Goal: Task Accomplishment & Management: Use online tool/utility

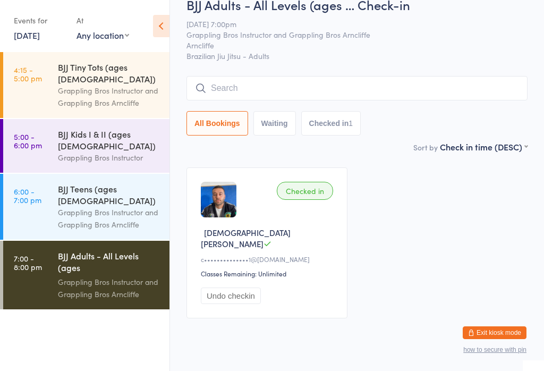
click at [327, 93] on input "search" at bounding box center [356, 88] width 341 height 24
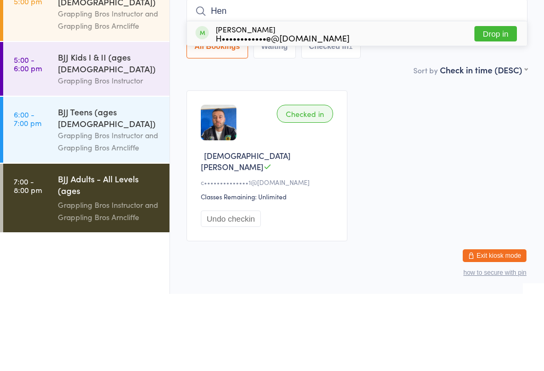
type input "Hen"
click at [500, 103] on button "Drop in" at bounding box center [495, 110] width 42 height 15
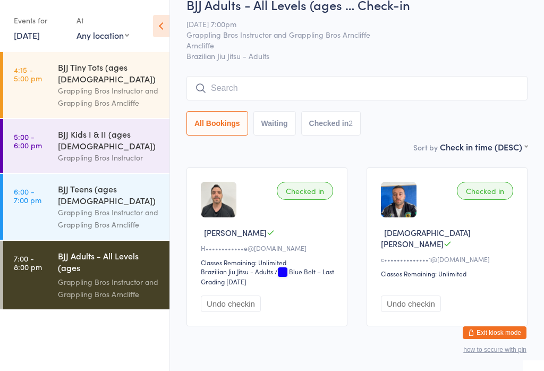
click at [337, 98] on input "search" at bounding box center [356, 88] width 341 height 24
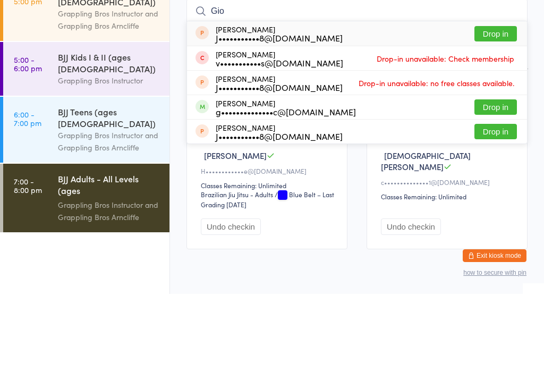
type input "Gio"
click at [493, 176] on button "Drop in" at bounding box center [495, 183] width 42 height 15
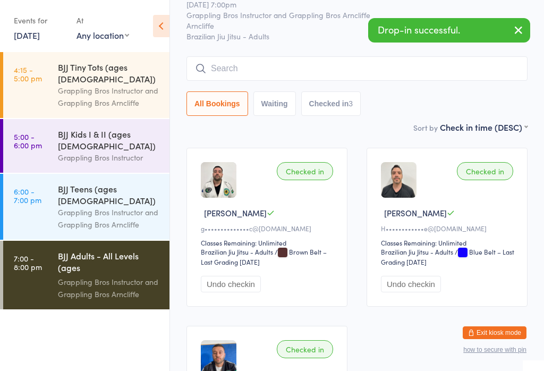
click at [322, 64] on input "search" at bounding box center [356, 68] width 341 height 24
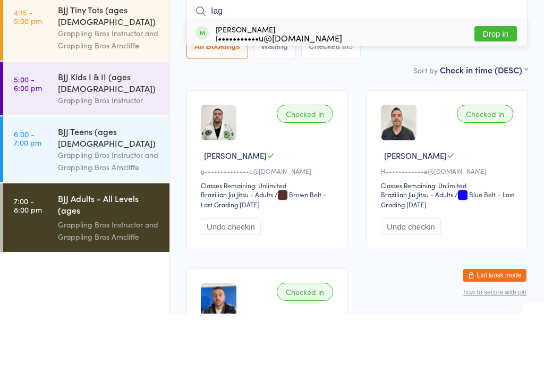
type input "Iag"
click at [322, 79] on div "[PERSON_NAME] i•••••••••••u@[DOMAIN_NAME] Drop in" at bounding box center [357, 91] width 340 height 24
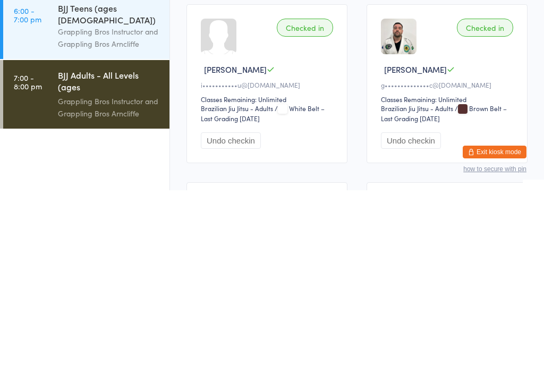
scroll to position [0, 0]
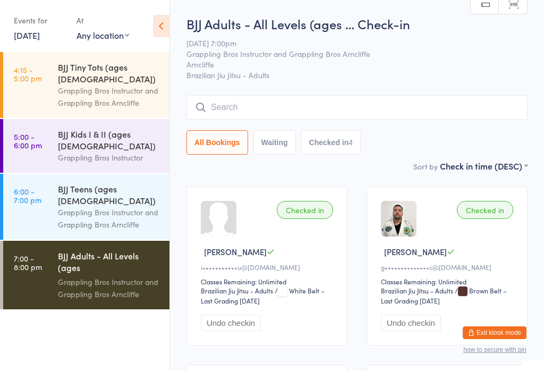
click at [475, 48] on span "[DATE] 7:00pm" at bounding box center [348, 43] width 324 height 11
click at [392, 110] on input "search" at bounding box center [356, 107] width 341 height 24
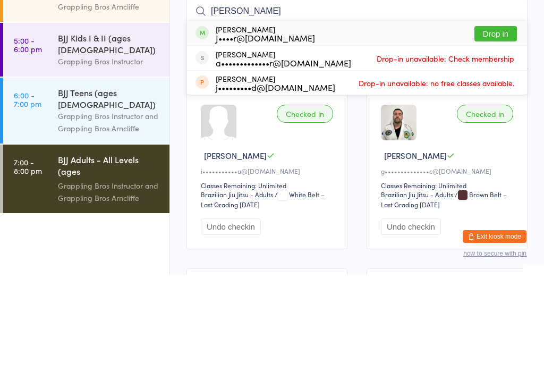
type input "[PERSON_NAME]"
click at [502, 122] on button "Drop in" at bounding box center [495, 129] width 42 height 15
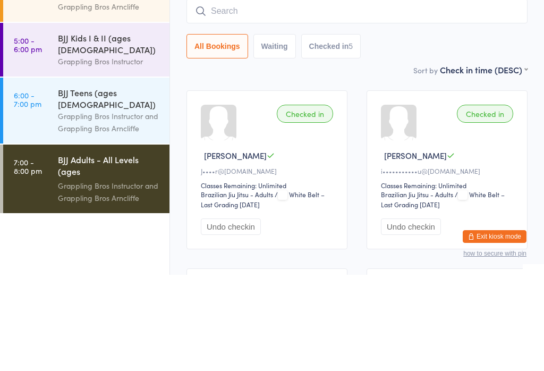
click at [347, 95] on input "search" at bounding box center [356, 107] width 341 height 24
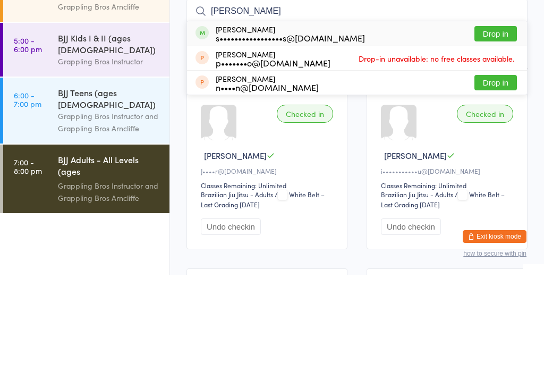
type input "[PERSON_NAME]"
click at [498, 122] on button "Drop in" at bounding box center [495, 129] width 42 height 15
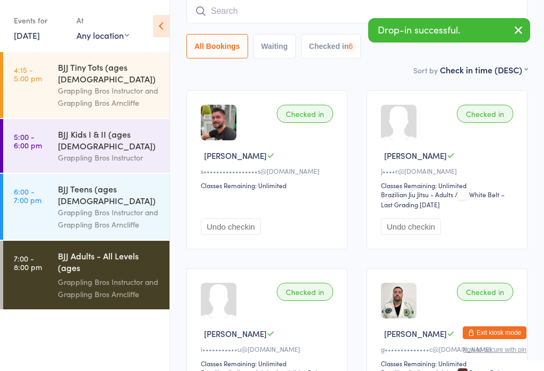
click at [342, 12] on input "search" at bounding box center [356, 11] width 341 height 24
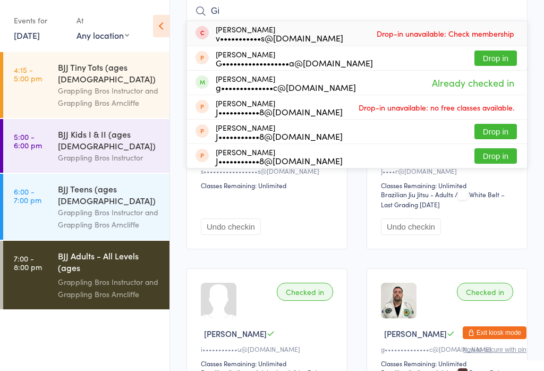
type input "G"
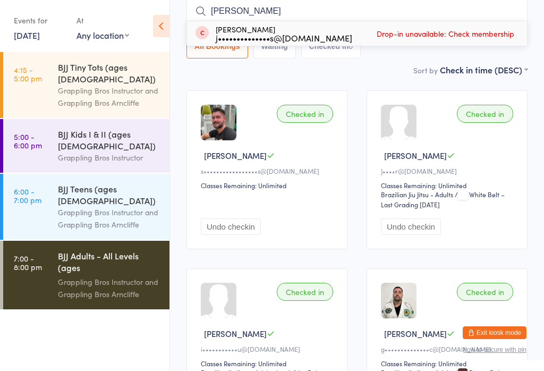
type input "J"
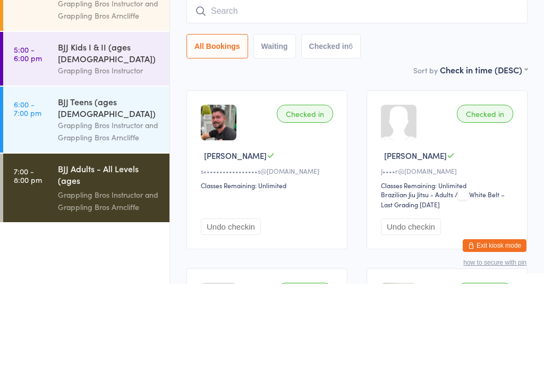
scroll to position [0, 0]
